Goal: Find specific page/section: Find specific page/section

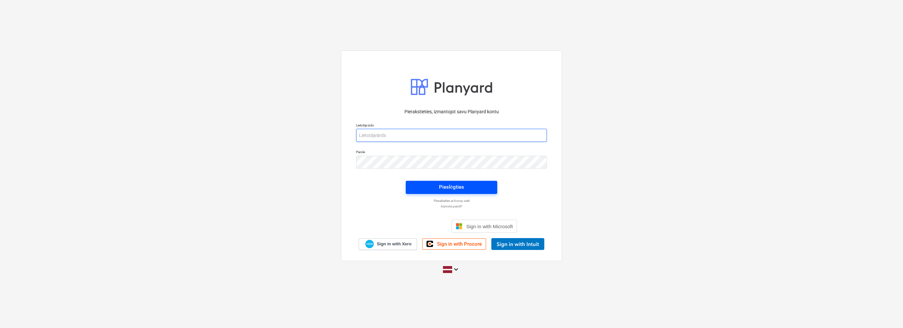
type input "[EMAIL_ADDRESS][PERSON_NAME][DOMAIN_NAME]"
click at [472, 190] on span "Pieslēgties" at bounding box center [452, 187] width 76 height 9
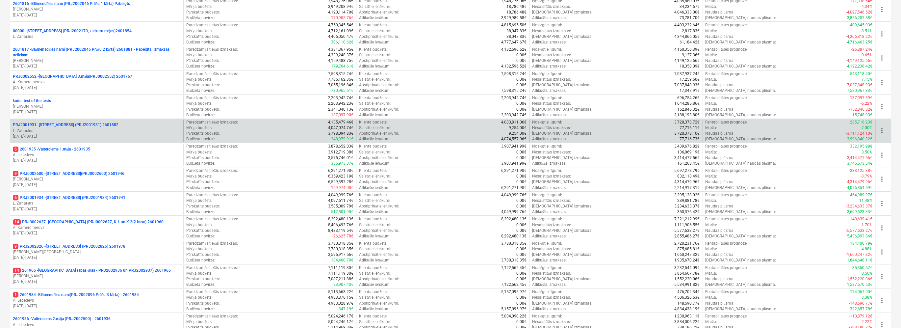
scroll to position [194, 0]
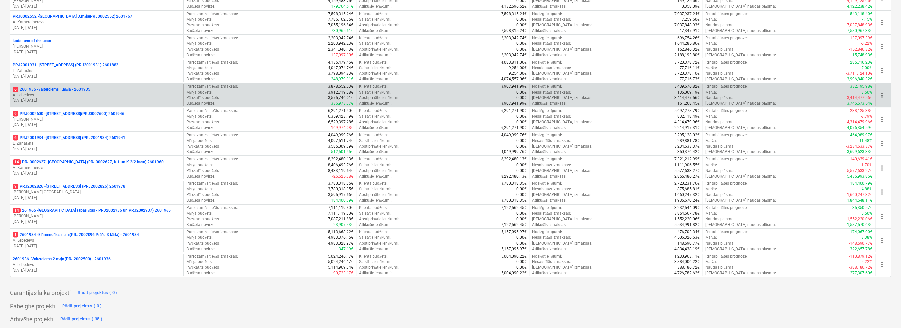
click at [125, 92] on p "A. Lebedevs" at bounding box center [97, 95] width 168 height 6
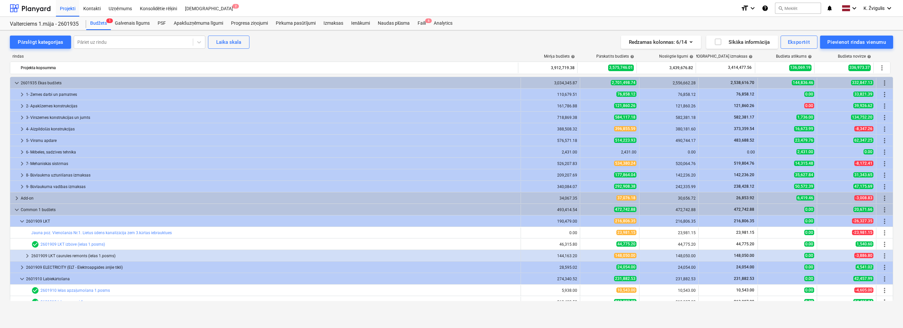
scroll to position [29, 0]
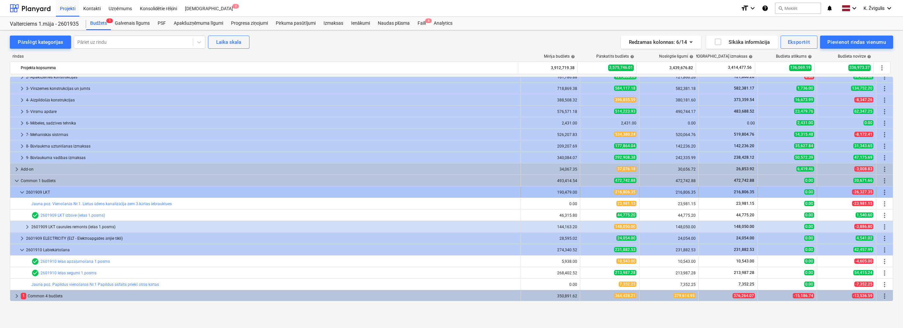
click at [23, 190] on span "keyboard_arrow_down" at bounding box center [22, 192] width 8 height 8
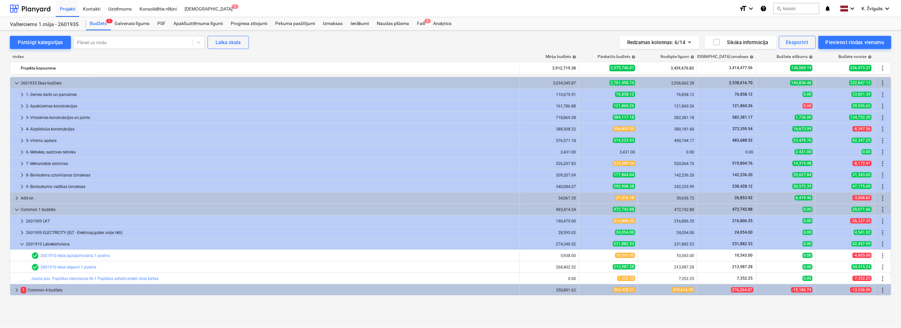
scroll to position [0, 0]
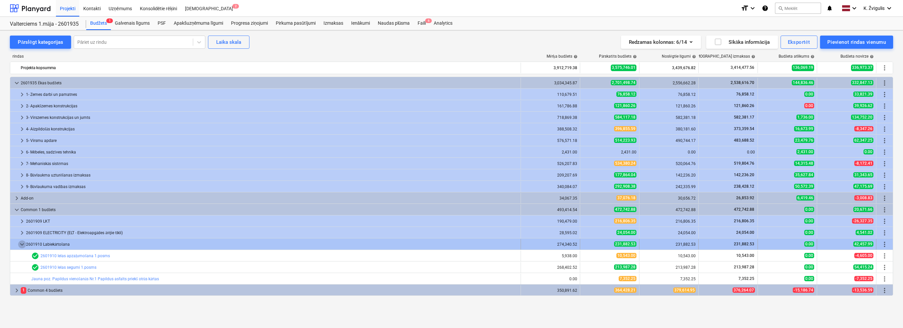
click at [21, 242] on span "keyboard_arrow_down" at bounding box center [22, 244] width 8 height 8
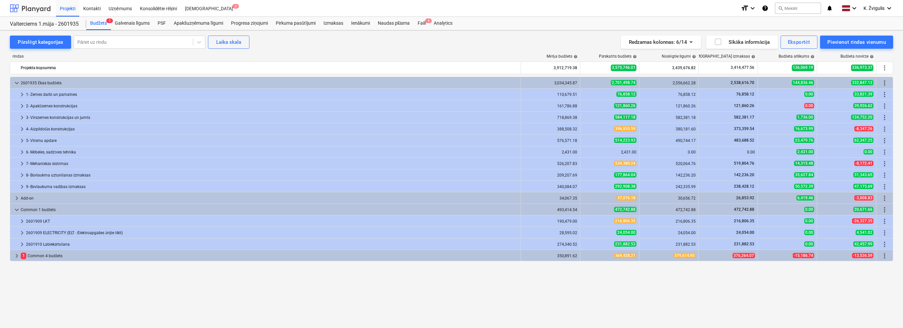
click at [26, 8] on div at bounding box center [30, 8] width 41 height 16
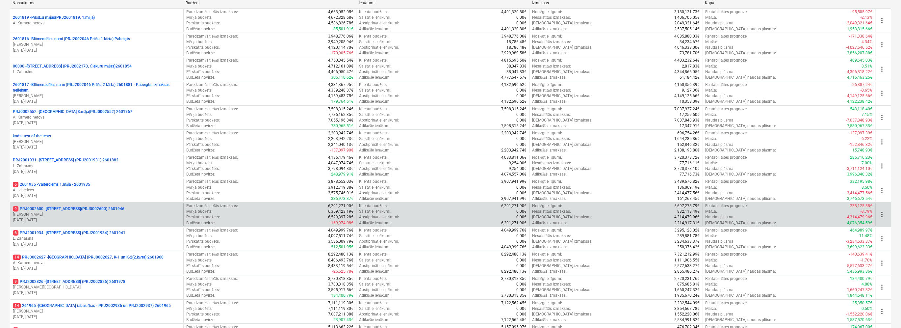
scroll to position [164, 0]
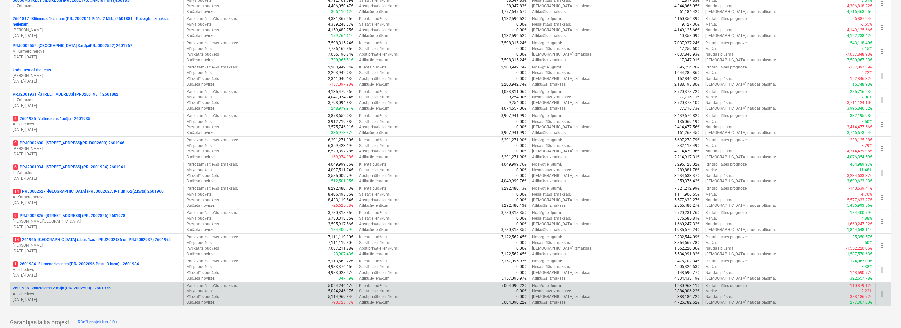
click at [85, 292] on p "A. Lebedevs" at bounding box center [97, 294] width 168 height 6
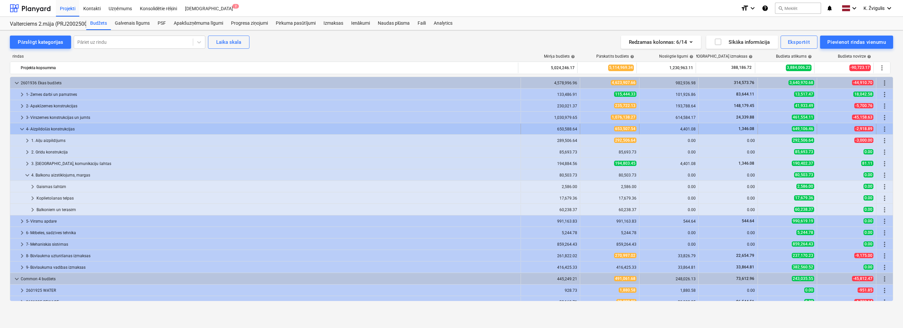
click at [20, 128] on span "keyboard_arrow_down" at bounding box center [22, 129] width 8 height 8
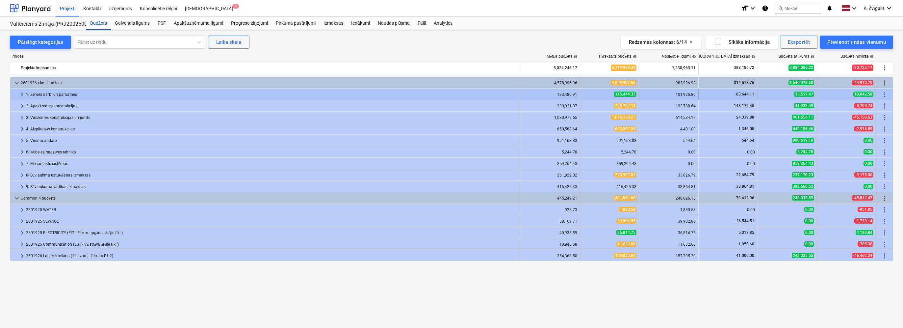
click at [21, 91] on span "keyboard_arrow_right" at bounding box center [22, 94] width 8 height 8
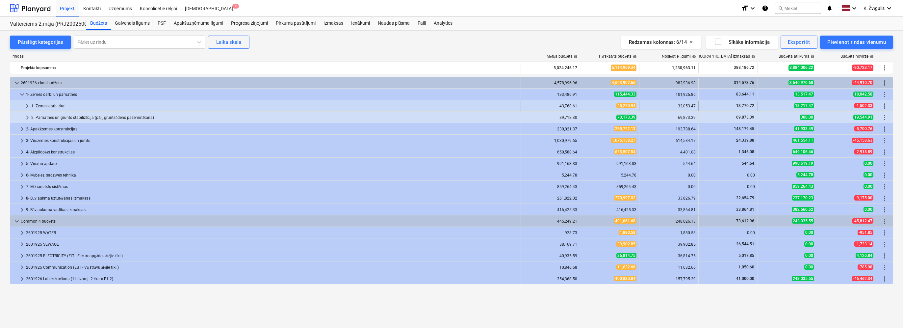
click at [28, 106] on span "keyboard_arrow_right" at bounding box center [27, 106] width 8 height 8
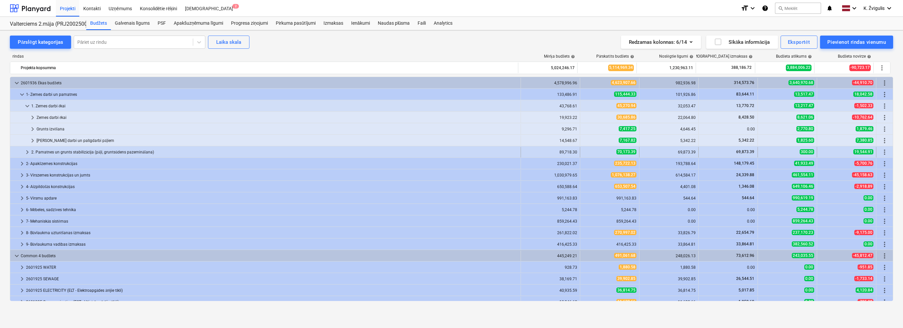
click at [27, 153] on span "keyboard_arrow_right" at bounding box center [27, 152] width 8 height 8
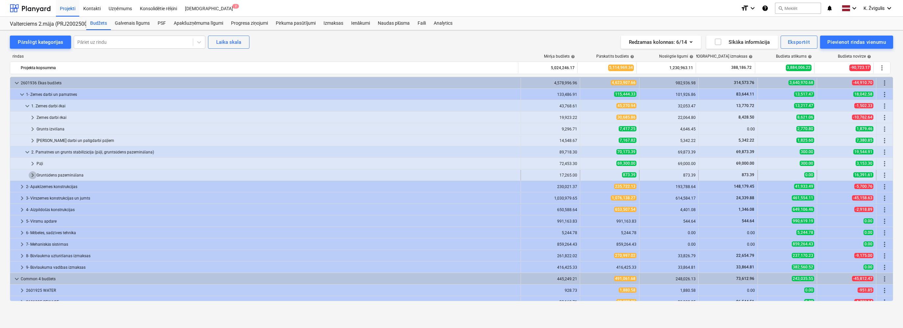
click at [30, 175] on span "keyboard_arrow_right" at bounding box center [33, 175] width 8 height 8
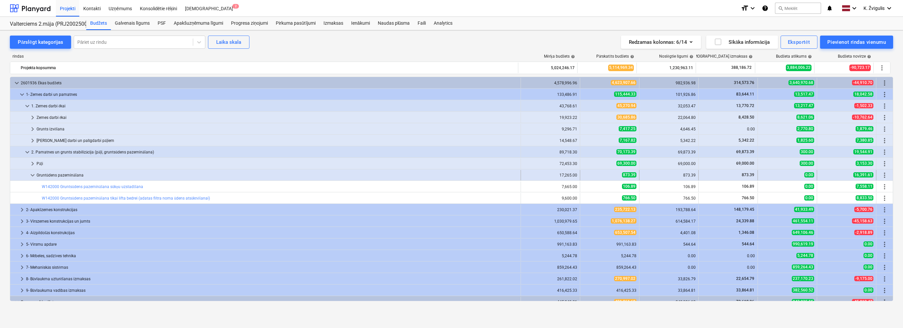
click at [30, 175] on span "keyboard_arrow_down" at bounding box center [33, 175] width 8 height 8
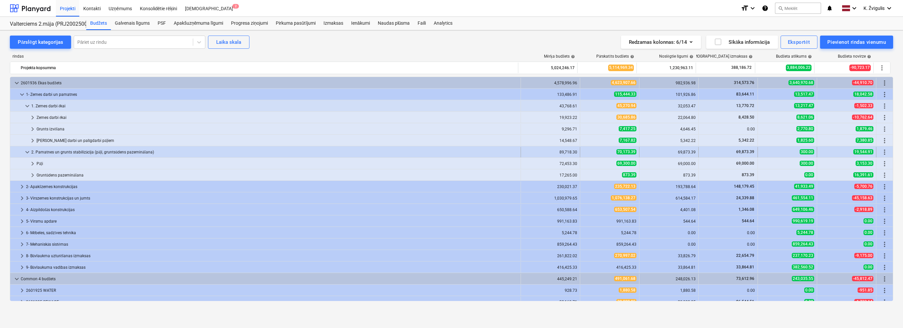
click at [28, 151] on span "keyboard_arrow_down" at bounding box center [27, 152] width 8 height 8
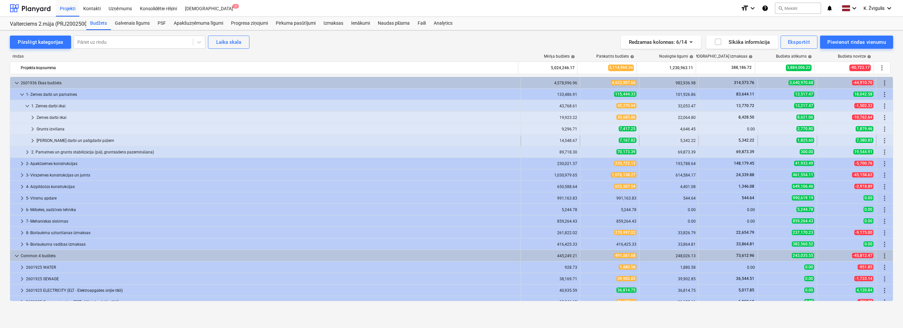
click at [32, 139] on span "keyboard_arrow_right" at bounding box center [33, 141] width 8 height 8
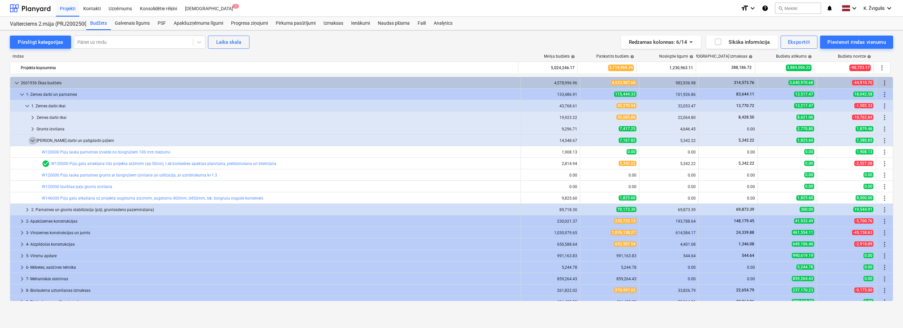
click at [32, 139] on span "keyboard_arrow_down" at bounding box center [33, 141] width 8 height 8
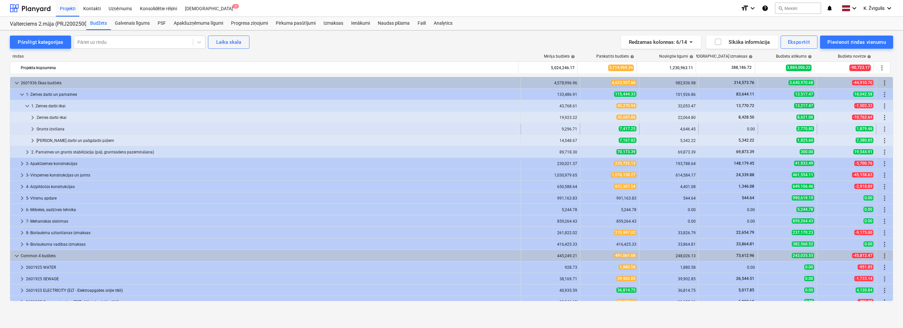
click at [33, 129] on span "keyboard_arrow_right" at bounding box center [33, 129] width 8 height 8
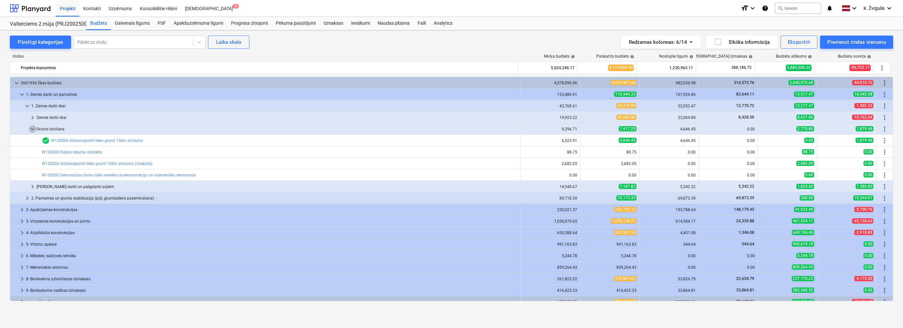
click at [33, 129] on span "keyboard_arrow_down" at bounding box center [33, 129] width 8 height 8
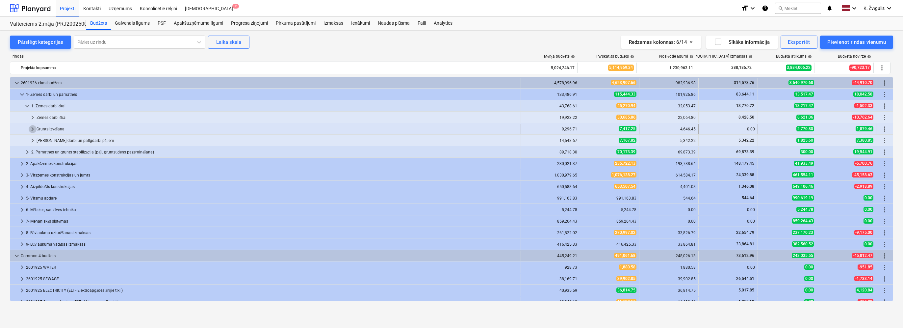
click at [33, 128] on span "keyboard_arrow_right" at bounding box center [33, 129] width 8 height 8
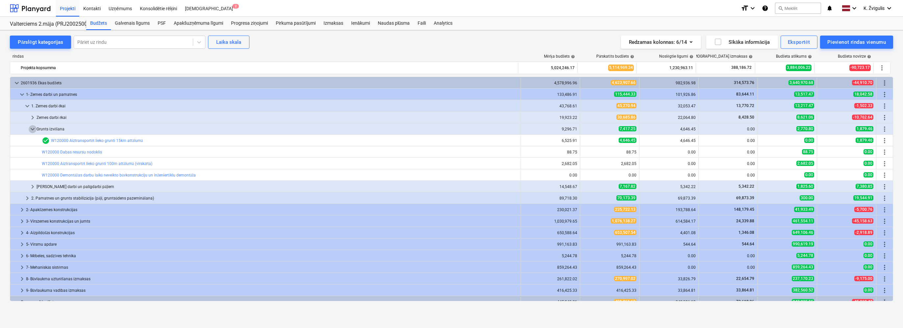
click at [33, 128] on span "keyboard_arrow_down" at bounding box center [33, 129] width 8 height 8
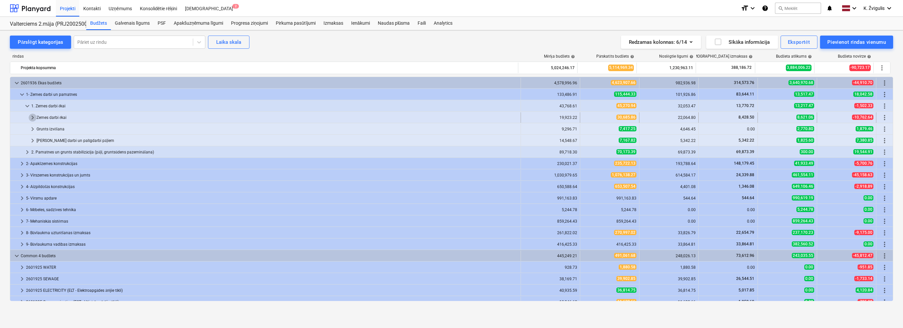
click at [34, 117] on span "keyboard_arrow_right" at bounding box center [33, 117] width 8 height 8
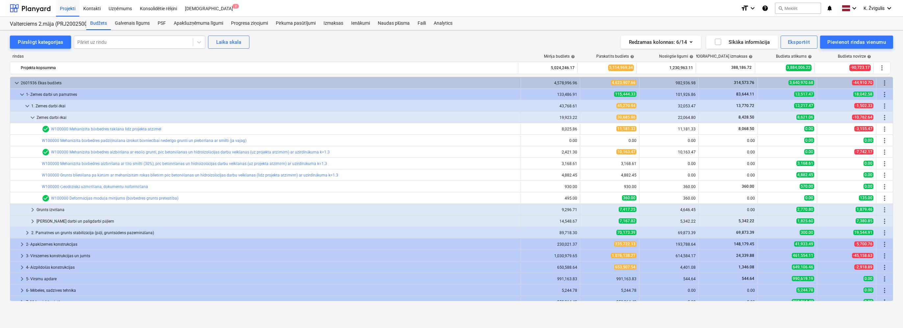
click at [34, 117] on span "keyboard_arrow_down" at bounding box center [33, 117] width 8 height 8
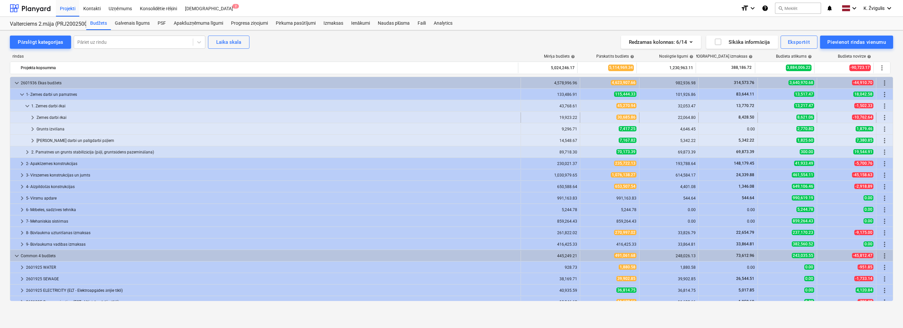
click at [34, 117] on span "keyboard_arrow_right" at bounding box center [33, 117] width 8 height 8
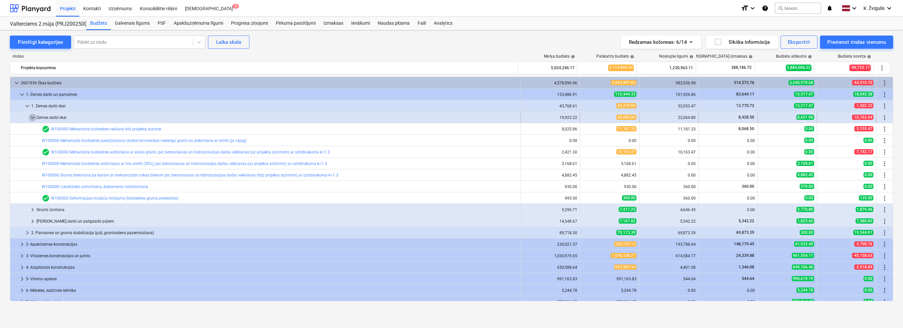
click at [30, 117] on span "keyboard_arrow_down" at bounding box center [33, 117] width 8 height 8
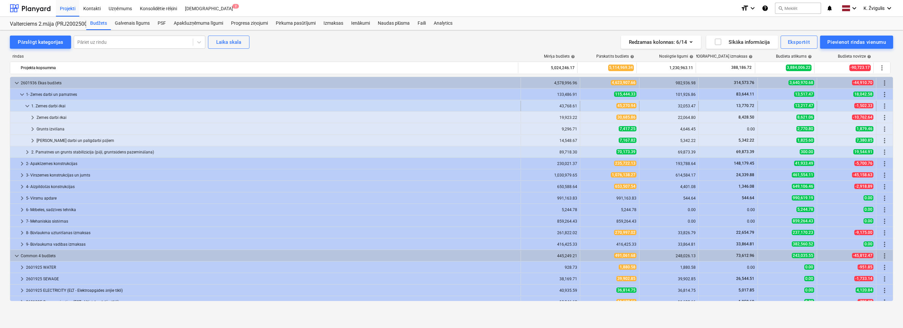
click at [27, 107] on span "keyboard_arrow_down" at bounding box center [27, 106] width 8 height 8
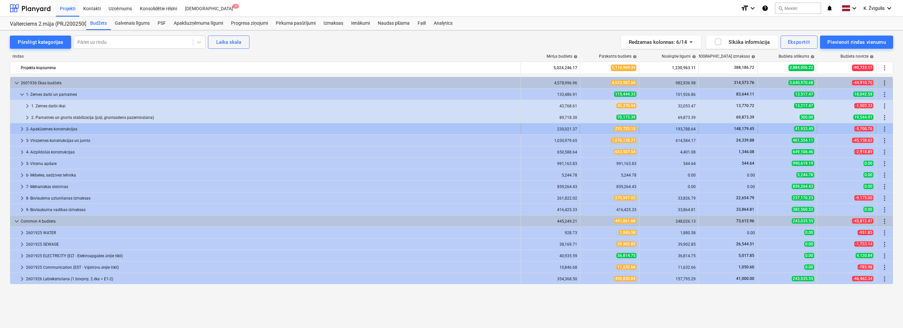
click at [19, 131] on span "keyboard_arrow_right" at bounding box center [22, 129] width 8 height 8
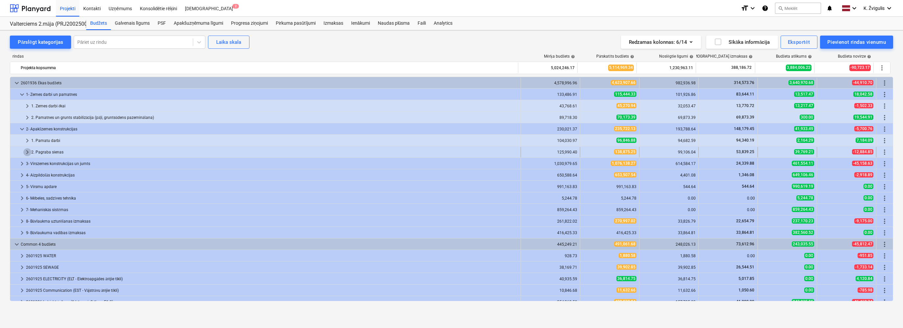
click at [26, 150] on span "keyboard_arrow_right" at bounding box center [27, 152] width 8 height 8
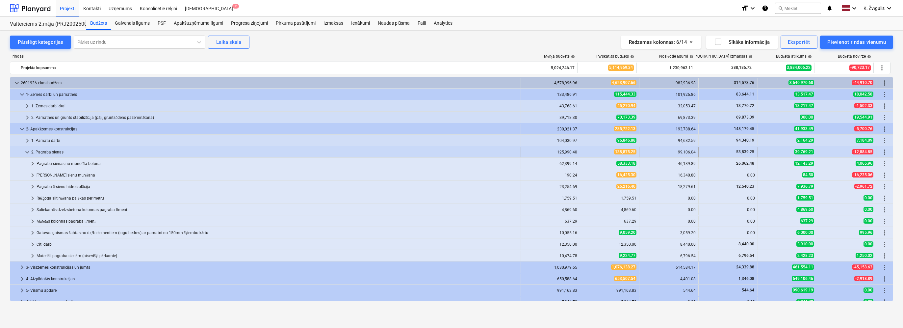
click at [25, 152] on span "keyboard_arrow_down" at bounding box center [27, 152] width 8 height 8
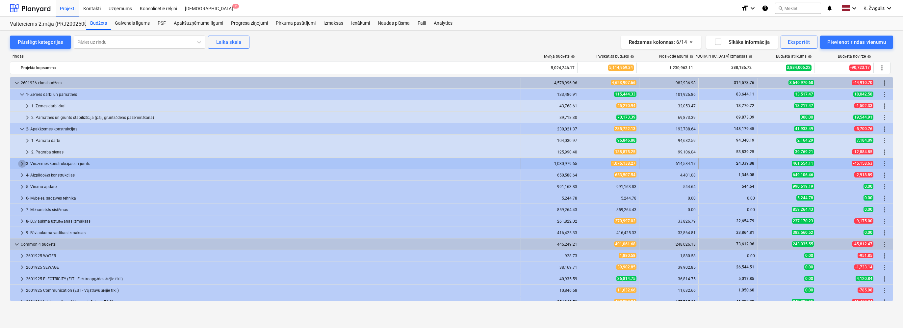
click at [20, 162] on span "keyboard_arrow_right" at bounding box center [22, 164] width 8 height 8
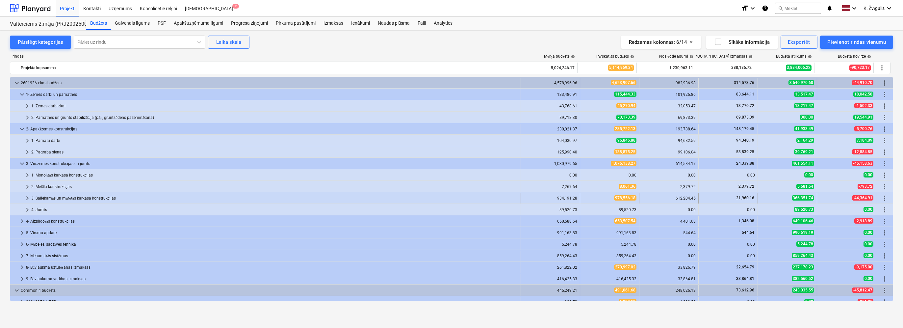
click at [24, 197] on span "keyboard_arrow_right" at bounding box center [27, 198] width 8 height 8
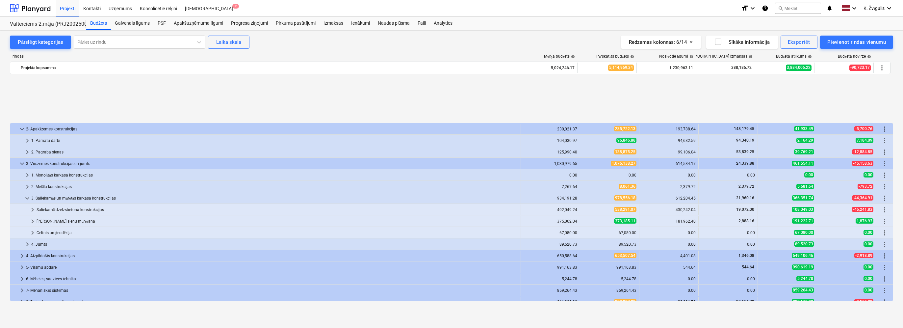
scroll to position [66, 0]
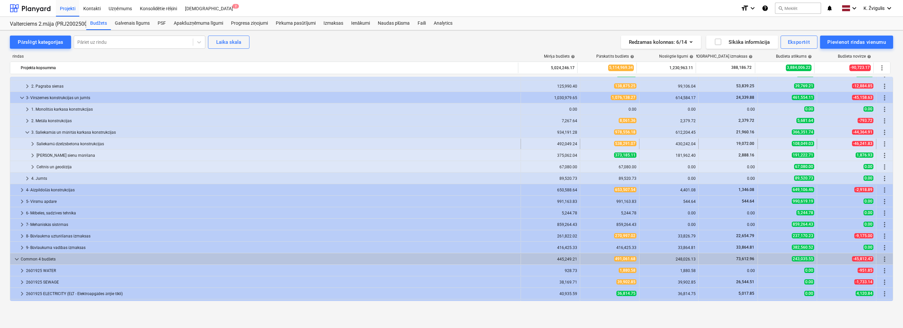
click at [32, 146] on span "keyboard_arrow_right" at bounding box center [33, 144] width 8 height 8
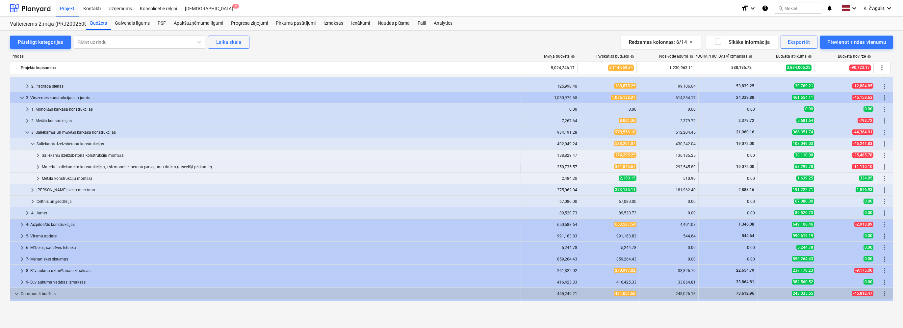
click at [38, 167] on span "keyboard_arrow_right" at bounding box center [38, 167] width 8 height 8
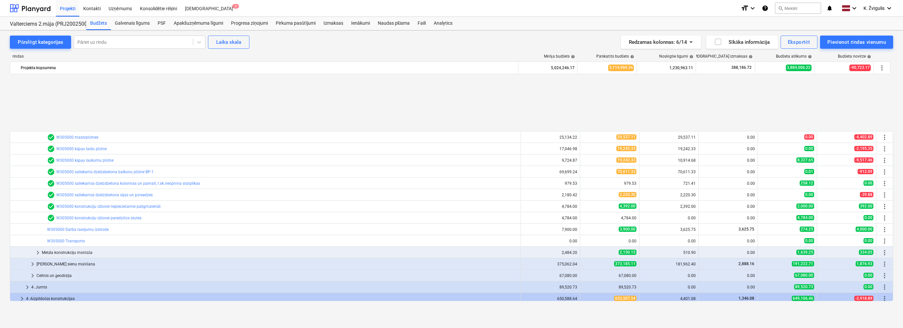
scroll to position [230, 0]
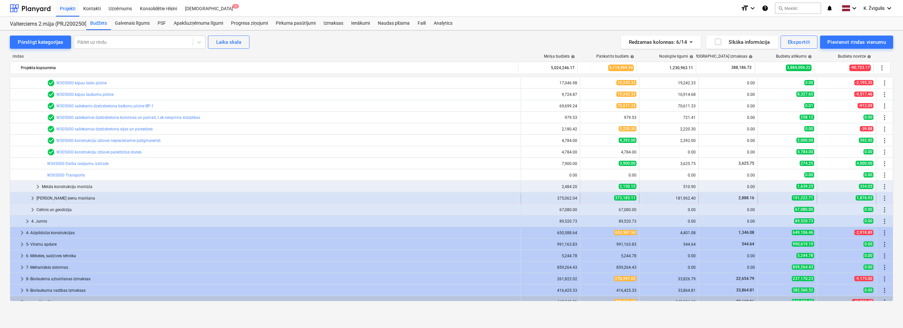
click at [33, 197] on span "keyboard_arrow_right" at bounding box center [33, 198] width 8 height 8
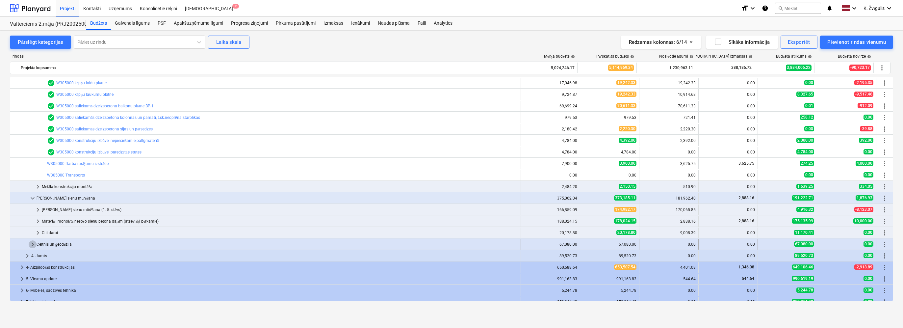
click at [33, 243] on span "keyboard_arrow_right" at bounding box center [33, 244] width 8 height 8
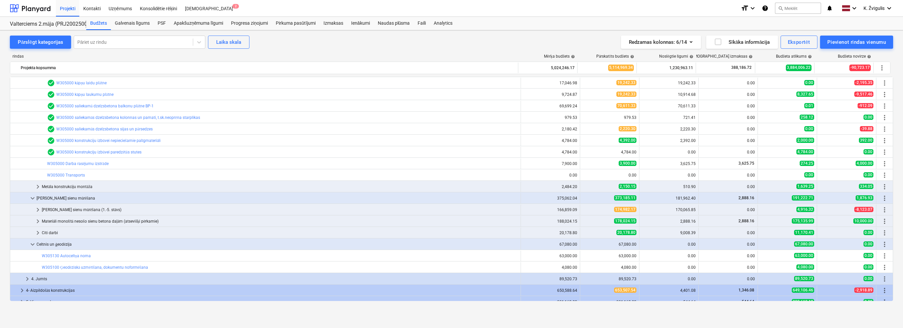
click at [33, 243] on span "keyboard_arrow_down" at bounding box center [33, 244] width 8 height 8
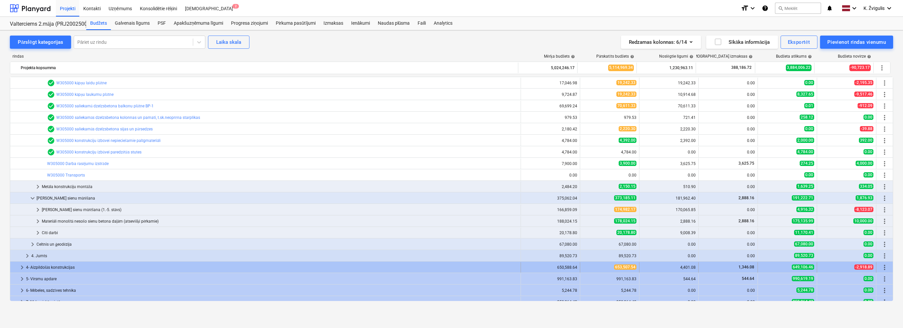
scroll to position [296, 0]
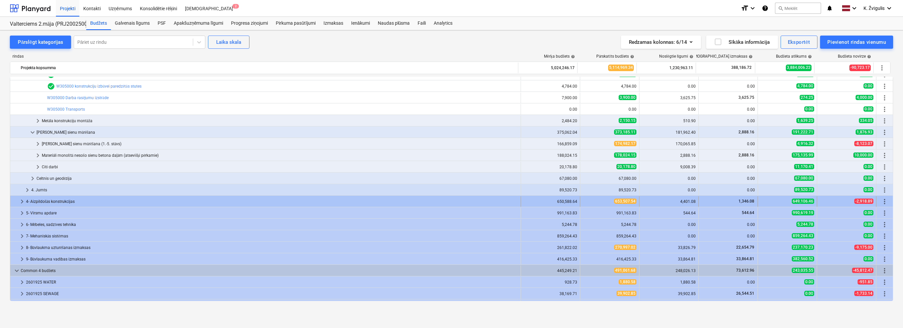
click at [19, 201] on span "keyboard_arrow_right" at bounding box center [22, 201] width 8 height 8
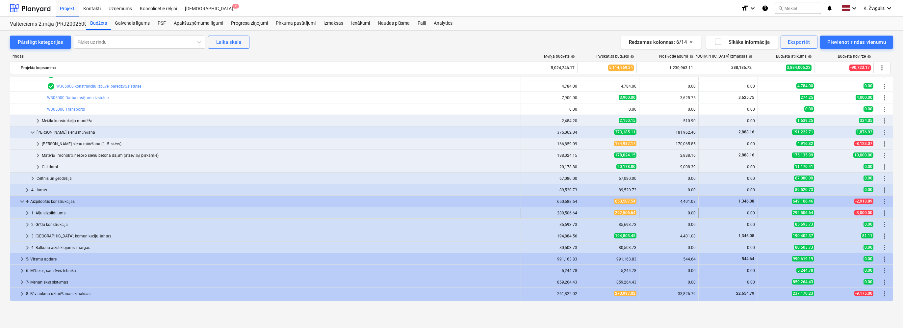
click at [27, 212] on span "keyboard_arrow_right" at bounding box center [27, 213] width 8 height 8
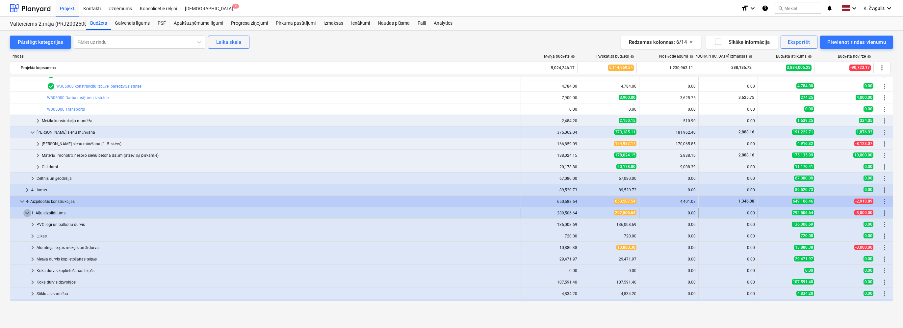
click at [31, 213] on span "keyboard_arrow_down" at bounding box center [27, 213] width 8 height 8
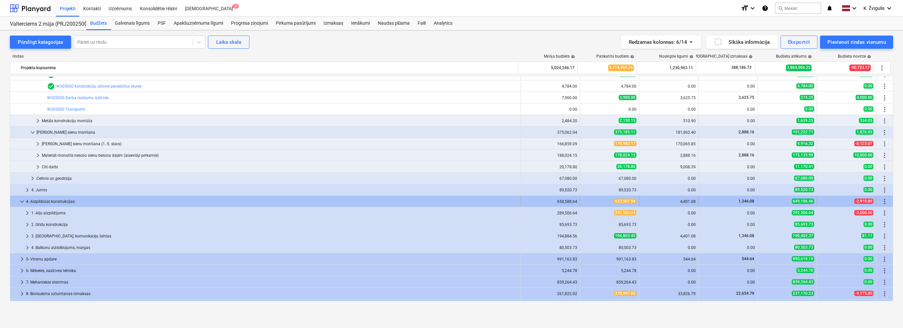
click at [23, 200] on span "keyboard_arrow_down" at bounding box center [22, 201] width 8 height 8
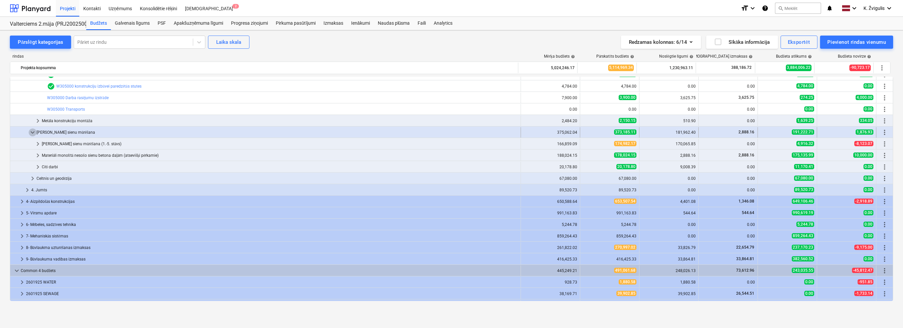
click at [34, 132] on span "keyboard_arrow_down" at bounding box center [33, 132] width 8 height 8
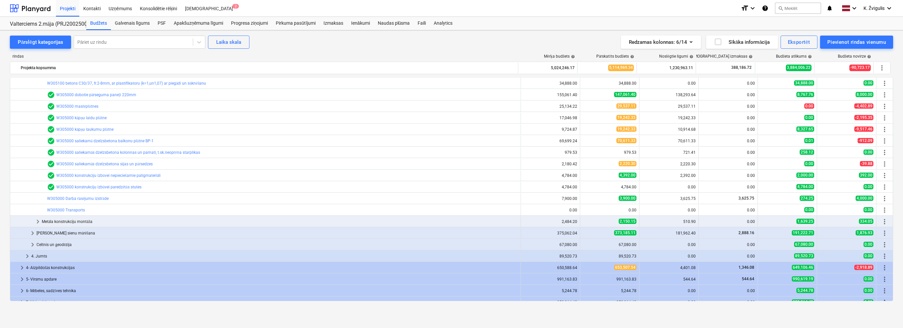
scroll to position [97, 0]
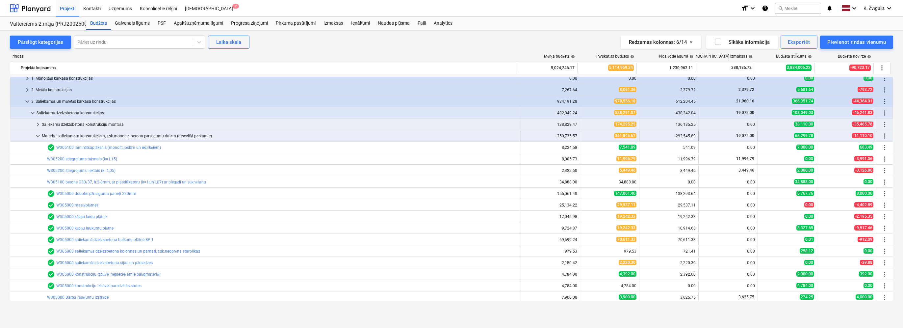
click at [39, 136] on span "keyboard_arrow_down" at bounding box center [38, 136] width 8 height 8
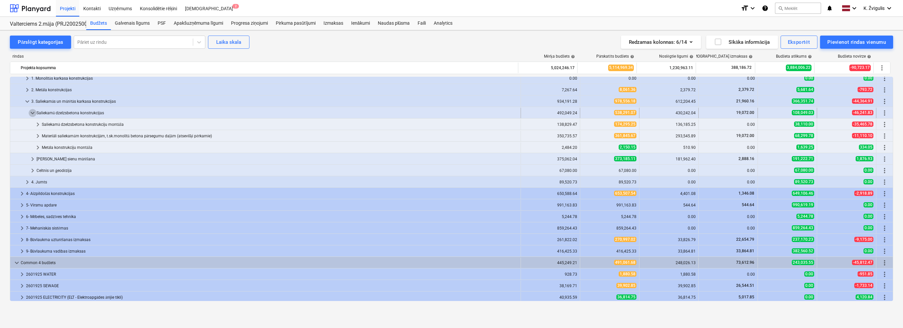
click at [32, 113] on span "keyboard_arrow_down" at bounding box center [33, 113] width 8 height 8
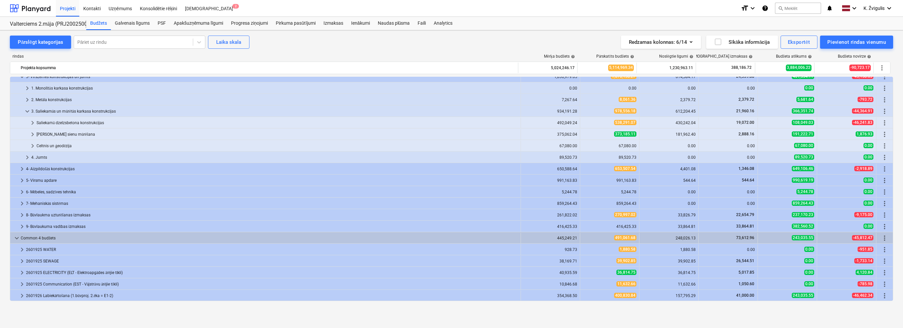
scroll to position [87, 0]
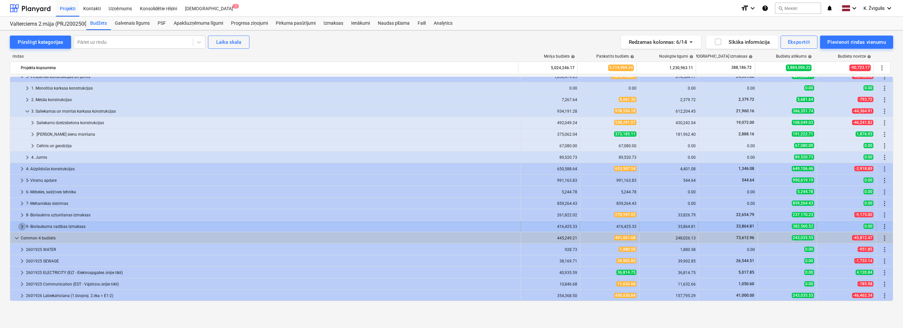
click at [22, 224] on span "keyboard_arrow_right" at bounding box center [22, 226] width 8 height 8
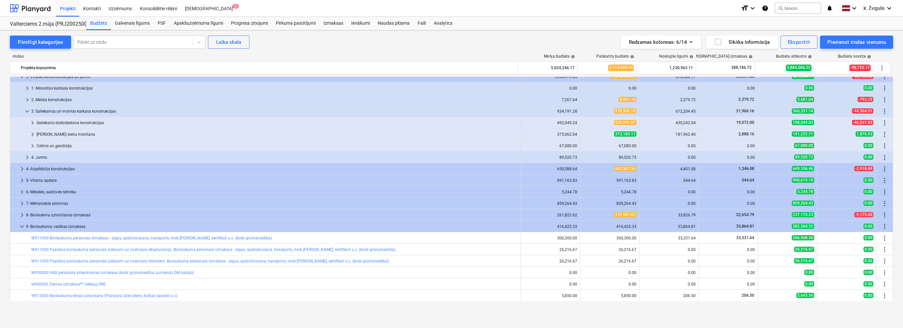
scroll to position [153, 0]
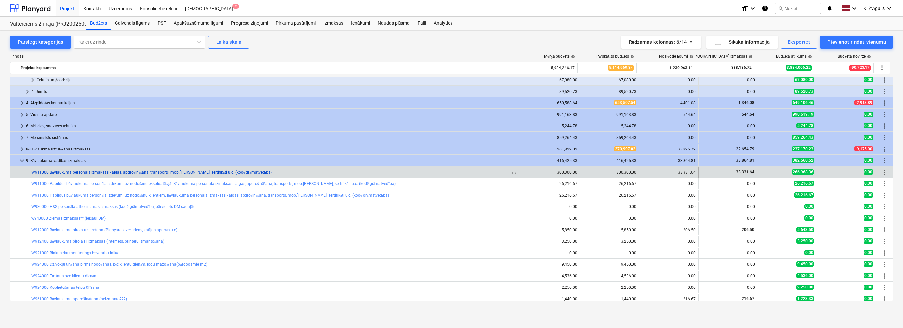
click at [117, 170] on link "W911000 Būvlaukuma personala izmaksas - algas, apdrošināšana, transports, mob.[…" at bounding box center [151, 172] width 240 height 5
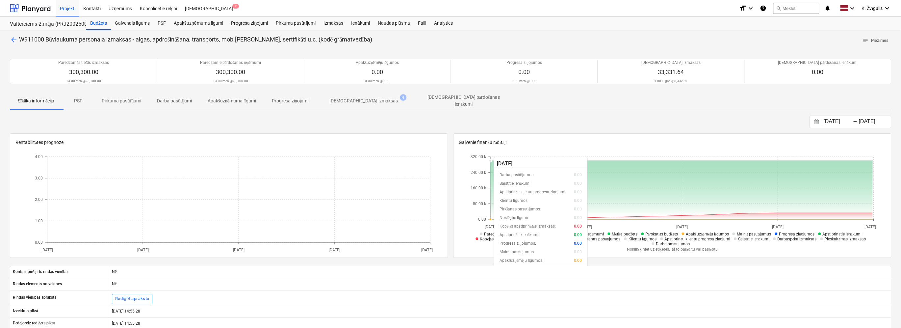
click at [382, 102] on span "[DEMOGRAPHIC_DATA] izmaksas 4" at bounding box center [363, 100] width 79 height 7
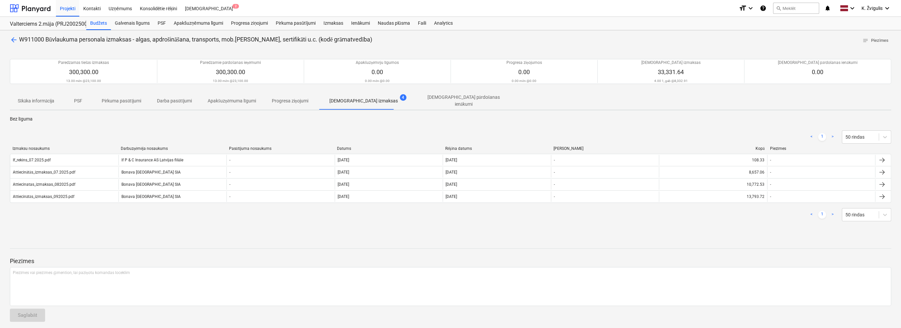
click at [14, 39] on span "arrow_back" at bounding box center [14, 40] width 8 height 8
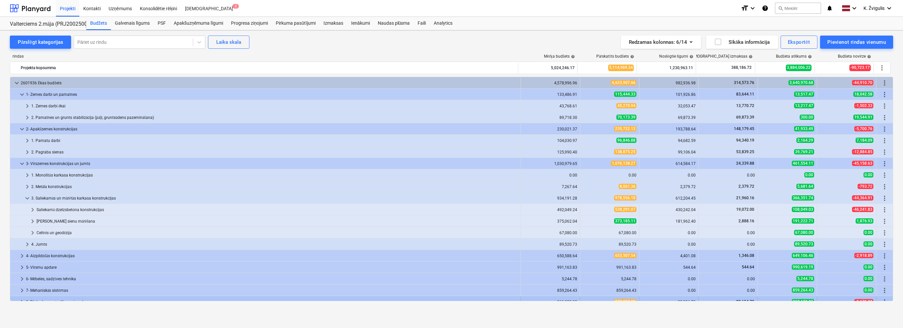
scroll to position [153, 0]
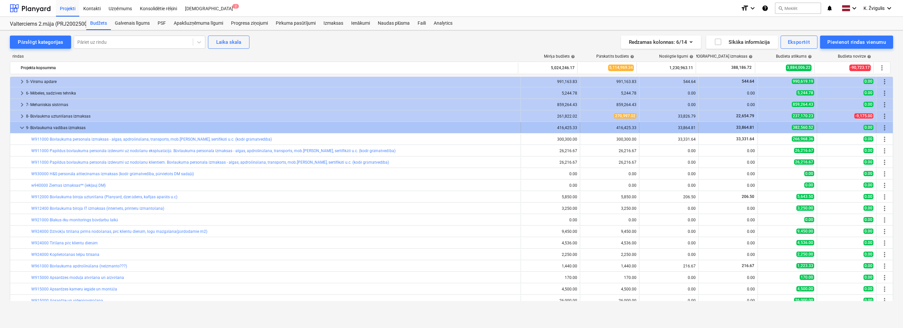
click at [21, 126] on span "keyboard_arrow_down" at bounding box center [22, 128] width 8 height 8
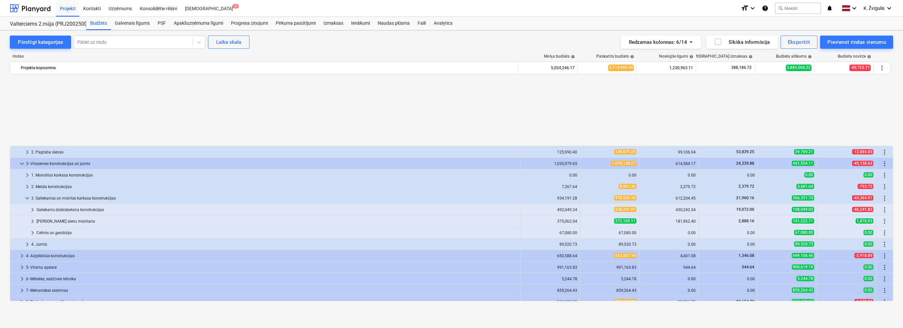
scroll to position [87, 0]
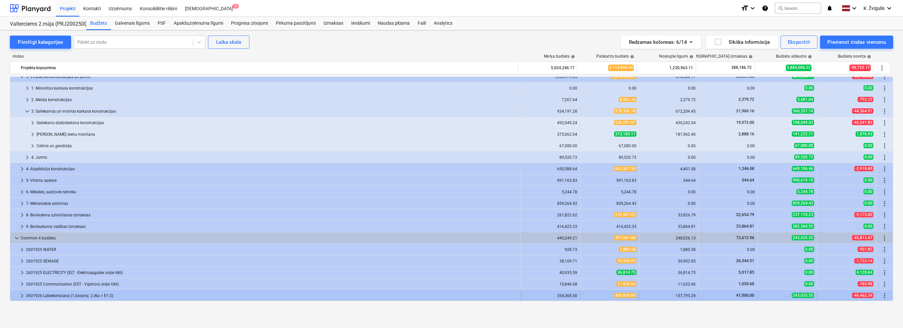
click at [22, 294] on span "keyboard_arrow_right" at bounding box center [22, 295] width 8 height 8
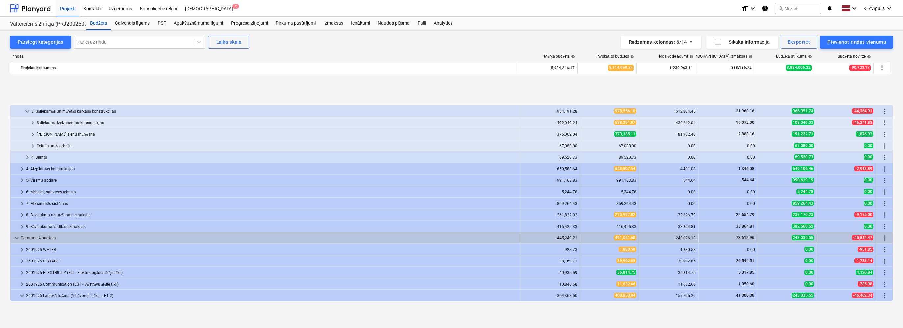
scroll to position [133, 0]
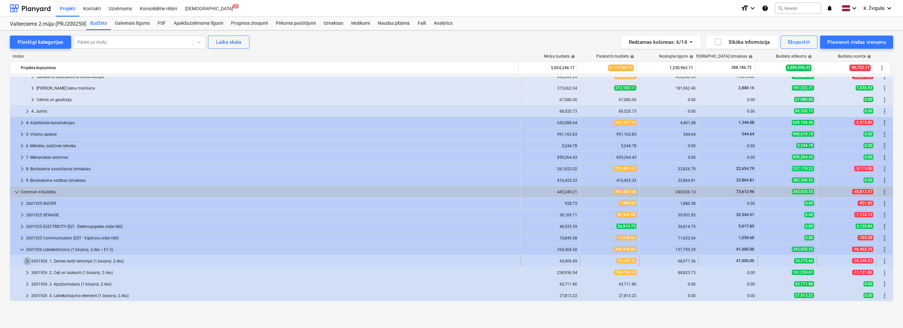
click at [25, 260] on span "keyboard_arrow_right" at bounding box center [27, 261] width 8 height 8
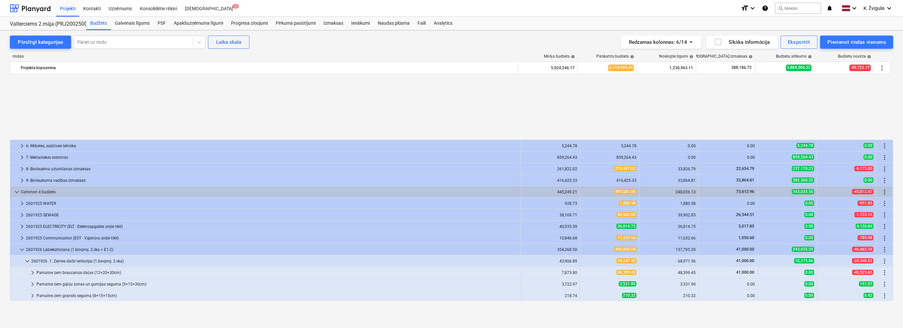
scroll to position [213, 0]
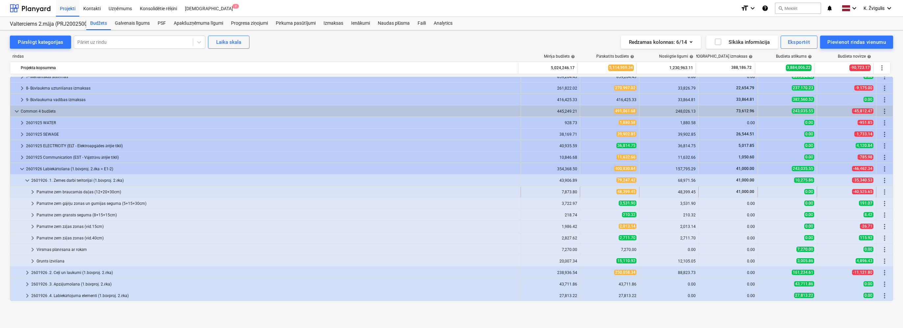
click at [33, 191] on span "keyboard_arrow_right" at bounding box center [33, 192] width 8 height 8
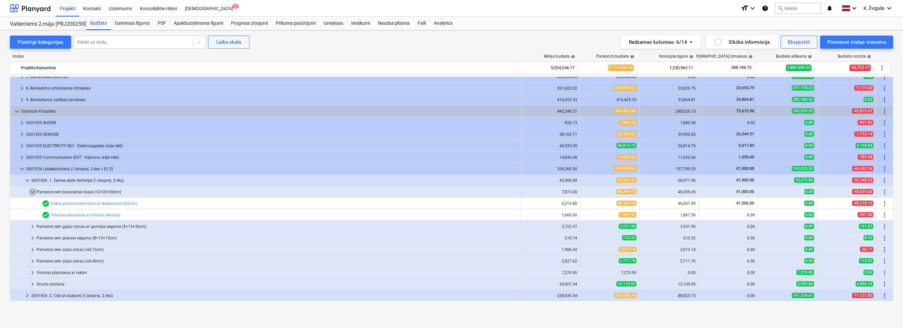
click at [33, 191] on span "keyboard_arrow_down" at bounding box center [33, 192] width 8 height 8
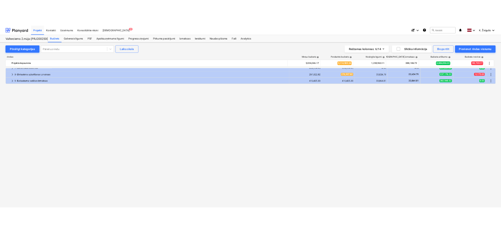
scroll to position [0, 0]
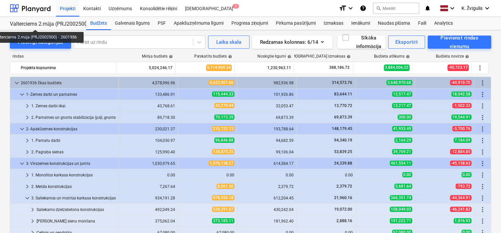
click at [37, 24] on div "Valterciems 2.māja (PRJ2002500) - 2601936" at bounding box center [44, 24] width 68 height 7
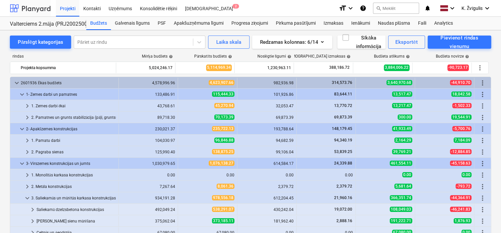
click at [33, 11] on div at bounding box center [30, 8] width 41 height 16
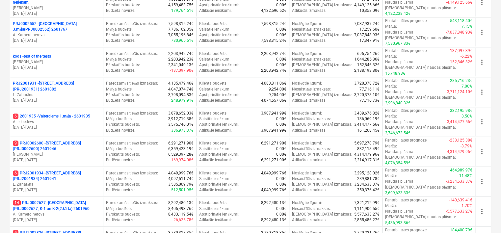
scroll to position [206, 0]
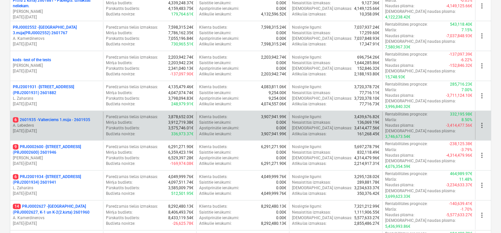
click at [86, 128] on p "[DATE] - [DATE]" at bounding box center [57, 131] width 88 height 6
